Goal: Task Accomplishment & Management: Complete application form

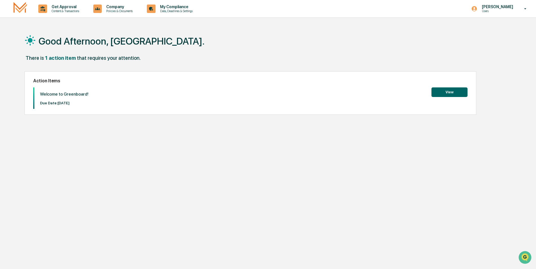
click at [459, 90] on button "View" at bounding box center [449, 92] width 36 height 10
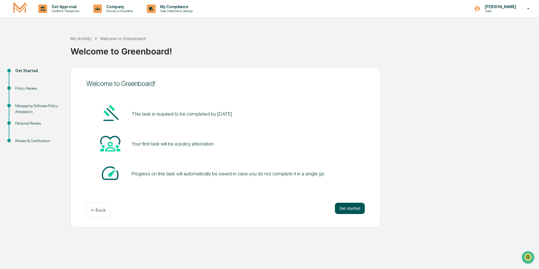
click at [348, 204] on button "Get started" at bounding box center [350, 208] width 30 height 11
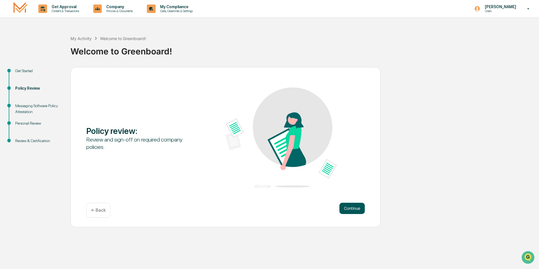
click at [350, 209] on button "Continue" at bounding box center [351, 208] width 25 height 11
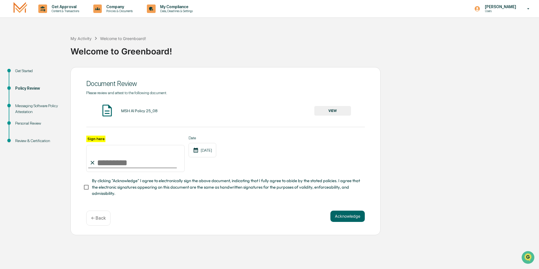
click at [340, 112] on button "VIEW" at bounding box center [332, 111] width 37 height 10
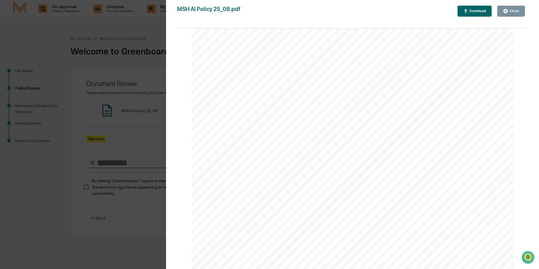
scroll to position [1059, 0]
click at [237, 208] on div "AI Policy Generative Artificial Intelligence [PERSON_NAME] & Co., Member FINRA/…" at bounding box center [353, 60] width 322 height 417
drag, startPoint x: 368, startPoint y: 206, endPoint x: 403, endPoint y: 98, distance: 113.7
click at [368, 206] on div "AI Policy Generative Artificial Intelligence [PERSON_NAME] & Co., Member FINRA/…" at bounding box center [353, 60] width 322 height 417
click at [518, 14] on div "Close" at bounding box center [511, 10] width 16 height 5
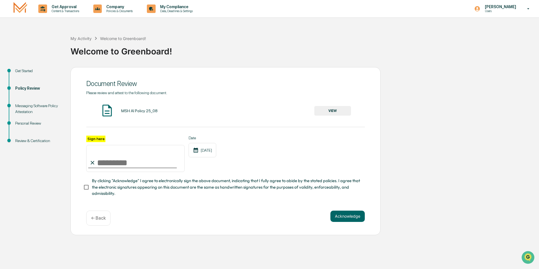
click at [101, 162] on input "Sign here" at bounding box center [135, 158] width 98 height 27
drag, startPoint x: 98, startPoint y: 164, endPoint x: 109, endPoint y: 161, distance: 11.8
click at [109, 161] on input "Sign here" at bounding box center [135, 158] width 98 height 27
type input "**********"
click at [333, 215] on button "Acknowledge" at bounding box center [347, 215] width 34 height 11
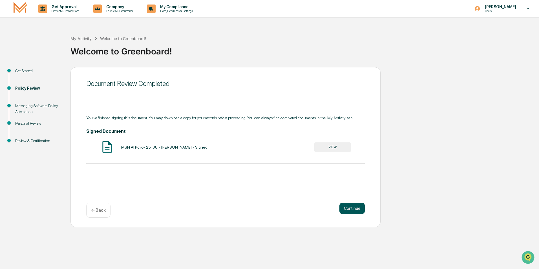
click at [359, 210] on button "Continue" at bounding box center [351, 208] width 25 height 11
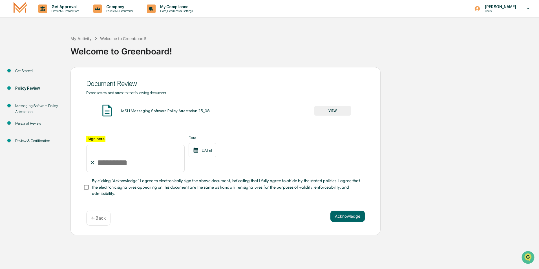
click at [339, 116] on div "MSH Messaging Software Policy Attestation 25_08 VIEW" at bounding box center [225, 110] width 278 height 15
click at [335, 112] on button "VIEW" at bounding box center [332, 111] width 37 height 10
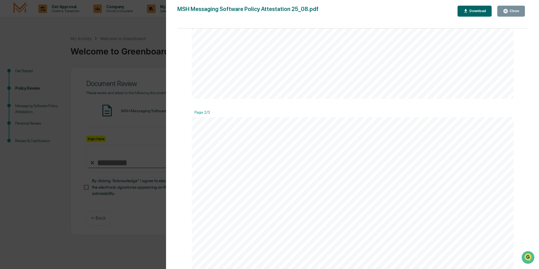
scroll to position [0, 0]
click at [514, 15] on button "Close" at bounding box center [511, 11] width 28 height 11
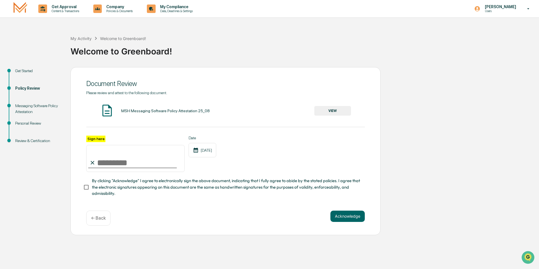
click at [104, 168] on input "Sign here" at bounding box center [135, 158] width 98 height 27
type input "**********"
click at [98, 192] on span "By clicking "Acknowledge" I agree to electronically sign the above document, in…" at bounding box center [226, 186] width 268 height 19
click at [344, 218] on button "Acknowledge" at bounding box center [347, 215] width 34 height 11
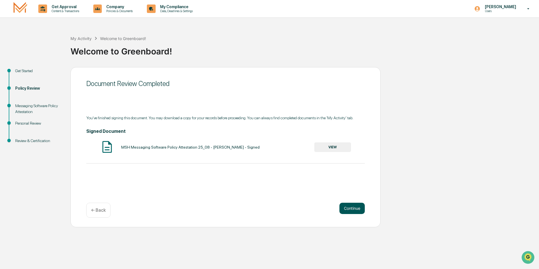
click at [355, 211] on button "Continue" at bounding box center [351, 208] width 25 height 11
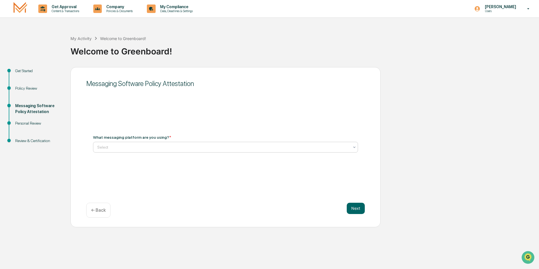
click at [125, 146] on div at bounding box center [223, 147] width 252 height 6
click at [134, 152] on div "Select" at bounding box center [225, 147] width 265 height 11
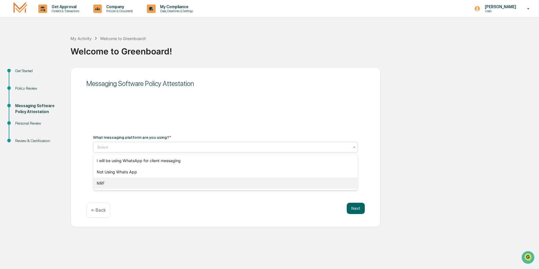
click at [154, 181] on div "NRF" at bounding box center [225, 182] width 264 height 11
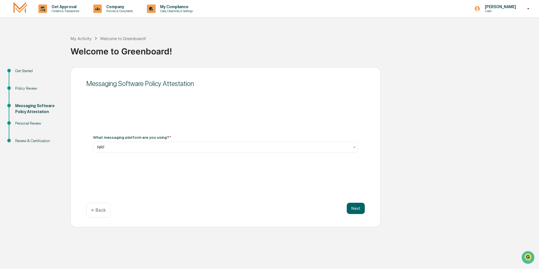
click at [365, 202] on div "Messaging Software Policy Attestation What messaging platform are you using? * …" at bounding box center [225, 147] width 310 height 160
click at [354, 204] on button "Next" at bounding box center [355, 208] width 18 height 11
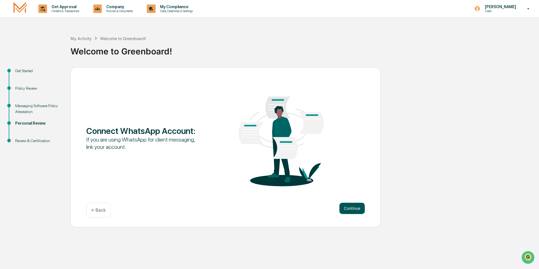
click at [354, 211] on button "Continue" at bounding box center [351, 208] width 25 height 11
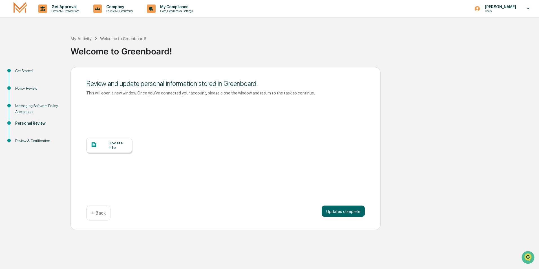
click at [116, 152] on div "Update Info" at bounding box center [109, 144] width 46 height 15
click at [333, 211] on button "Updates complete" at bounding box center [342, 210] width 43 height 11
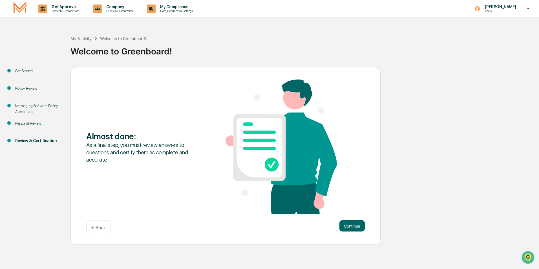
click at [358, 217] on div "Almost done : As a final step, you must review answers to questions and certify…" at bounding box center [225, 156] width 310 height 178
click at [356, 221] on button "Continue" at bounding box center [351, 225] width 25 height 11
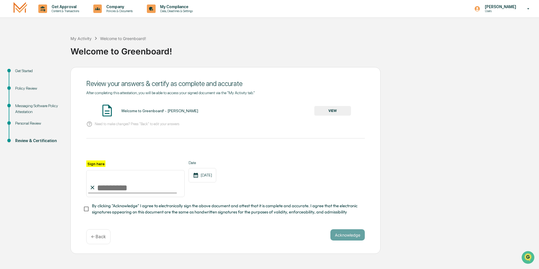
click at [100, 191] on input "Sign here" at bounding box center [135, 183] width 98 height 27
type input "**********"
click at [495, 10] on p "Users" at bounding box center [499, 11] width 39 height 4
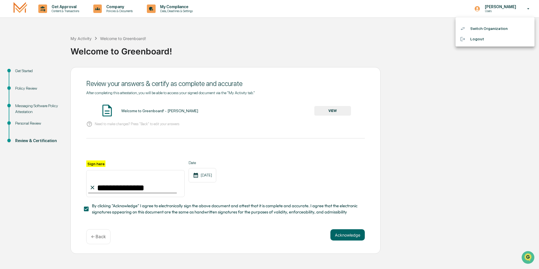
click at [496, 10] on div at bounding box center [269, 134] width 539 height 269
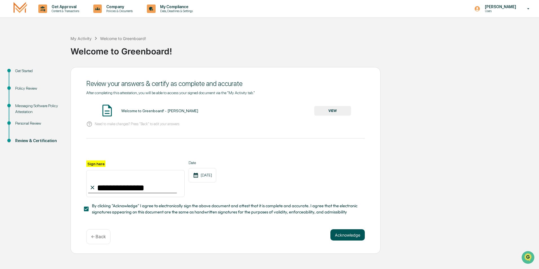
click at [337, 236] on button "Acknowledge" at bounding box center [347, 234] width 34 height 11
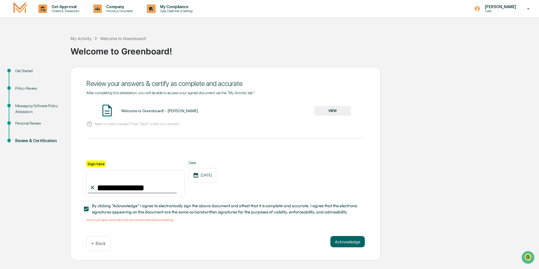
click at [357, 107] on div "Welcome to Greenboard! - [PERSON_NAME][GEOGRAPHIC_DATA]" at bounding box center [225, 110] width 278 height 15
click at [332, 113] on button "VIEW" at bounding box center [332, 111] width 37 height 10
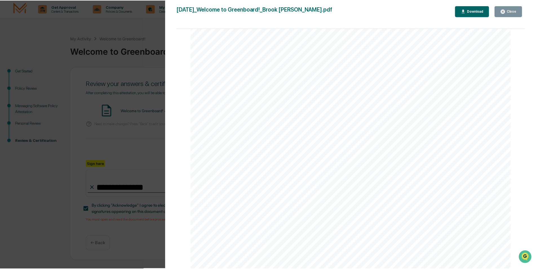
scroll to position [702, 0]
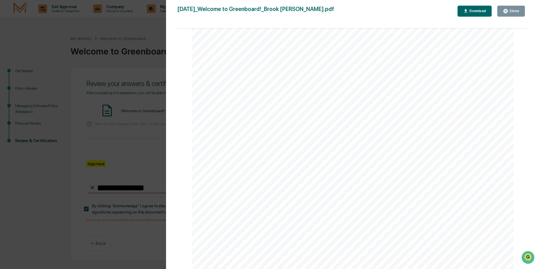
click at [109, 43] on div "Version History [DATE] 07:16 PM [PERSON_NAME] [DATE]_Welcome to Greenboard!_Bro…" at bounding box center [269, 134] width 539 height 269
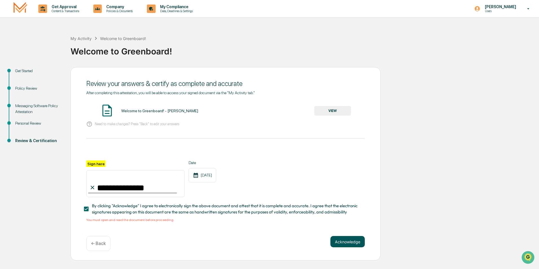
click at [347, 246] on button "Acknowledge" at bounding box center [347, 241] width 34 height 11
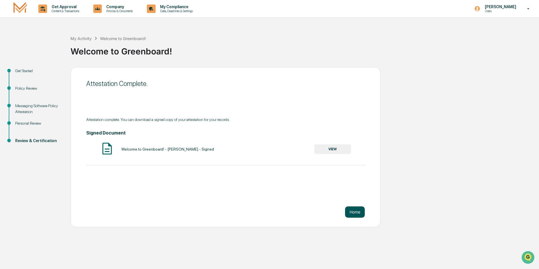
click at [353, 215] on button "Home" at bounding box center [355, 211] width 20 height 11
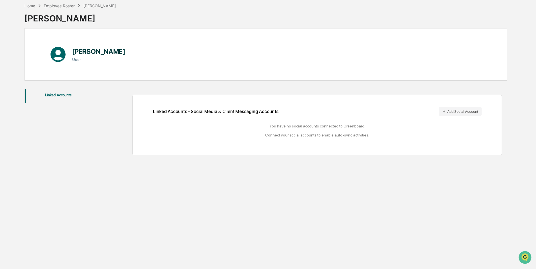
click at [88, 52] on h1 "[PERSON_NAME]" at bounding box center [98, 51] width 53 height 8
click at [76, 58] on h3 "User" at bounding box center [98, 59] width 53 height 5
click at [82, 55] on h1 "[PERSON_NAME]" at bounding box center [98, 51] width 53 height 8
drag, startPoint x: 82, startPoint y: 55, endPoint x: 124, endPoint y: 52, distance: 41.8
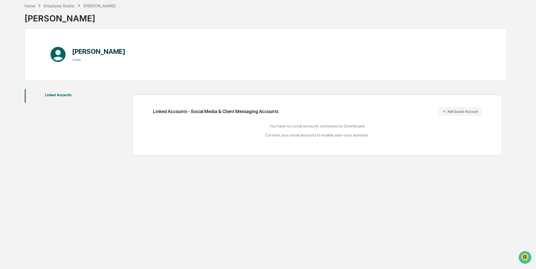
click at [124, 52] on div "Brook Butler User" at bounding box center [266, 54] width 482 height 52
click at [76, 62] on h3 "User" at bounding box center [98, 59] width 53 height 5
click at [76, 61] on h3 "User" at bounding box center [98, 59] width 53 height 5
click at [78, 60] on h3 "User" at bounding box center [98, 59] width 53 height 5
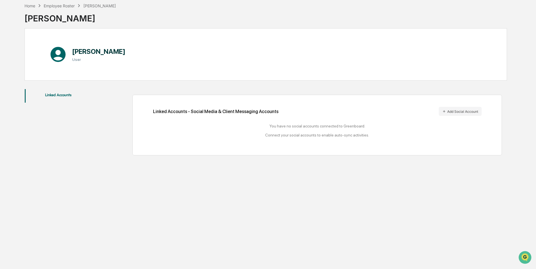
click at [83, 58] on h3 "User" at bounding box center [98, 59] width 53 height 5
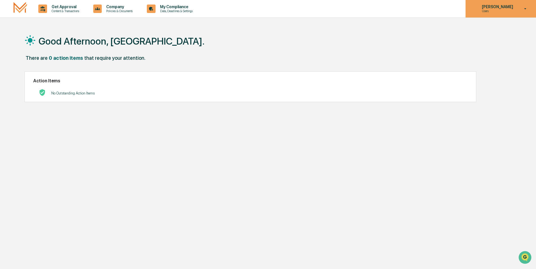
click at [477, 8] on icon at bounding box center [474, 9] width 6 height 6
